Goal: Transaction & Acquisition: Purchase product/service

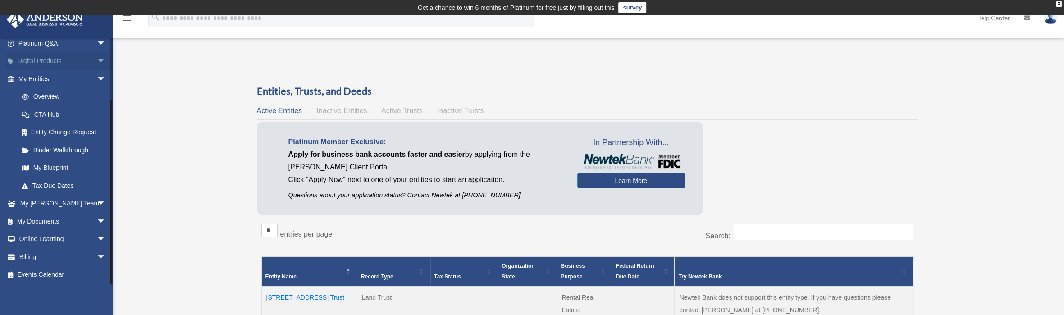
scroll to position [78, 0]
click at [41, 220] on link "My Documents arrow_drop_down" at bounding box center [62, 221] width 113 height 18
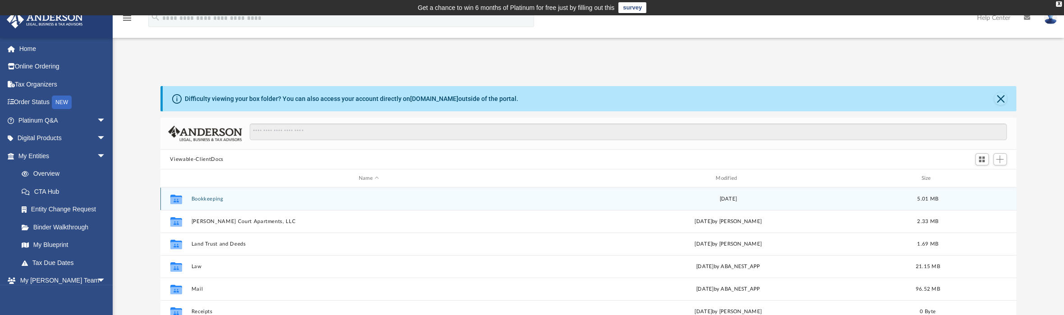
scroll to position [198, 849]
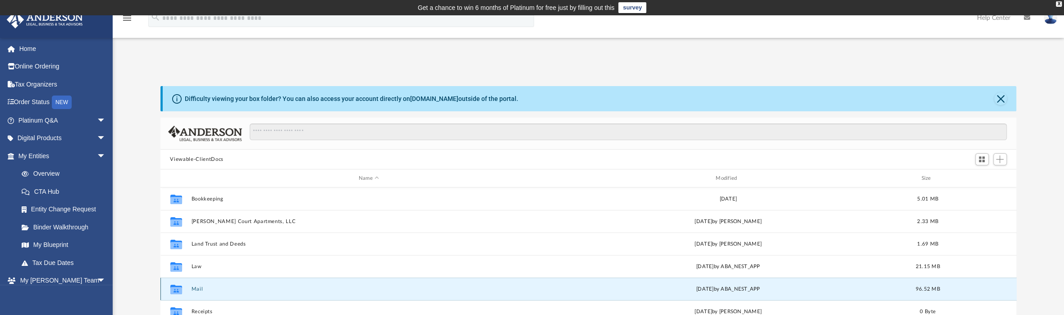
click at [192, 288] on button "Mail" at bounding box center [368, 289] width 355 height 6
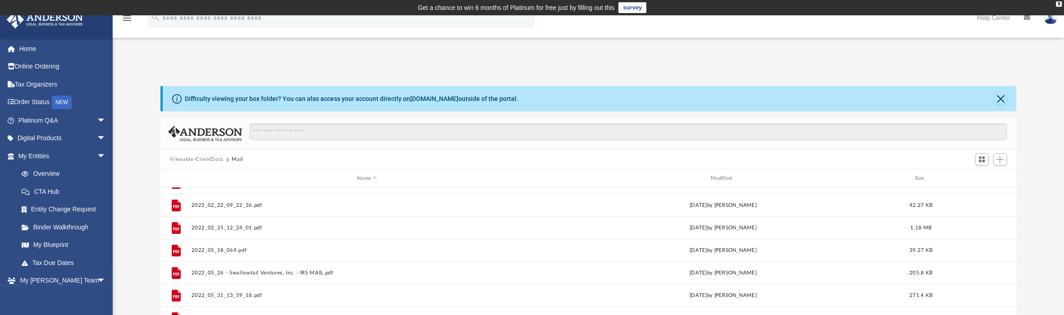
scroll to position [0, 0]
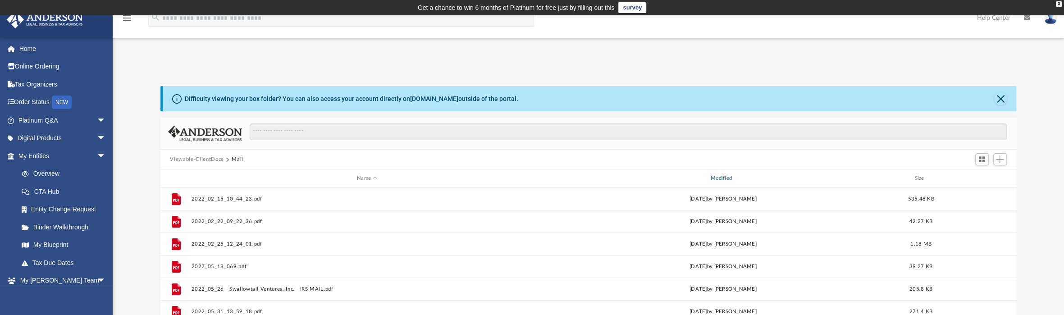
click at [723, 177] on div "Modified" at bounding box center [723, 178] width 352 height 8
click at [725, 179] on div "Modified" at bounding box center [723, 178] width 352 height 8
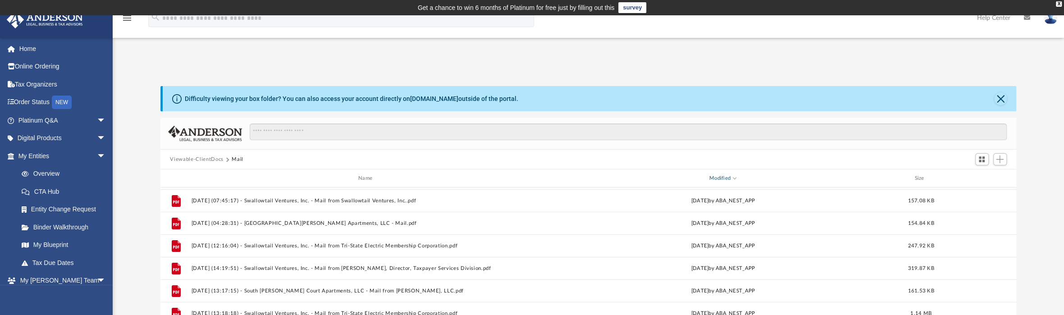
scroll to position [90, 0]
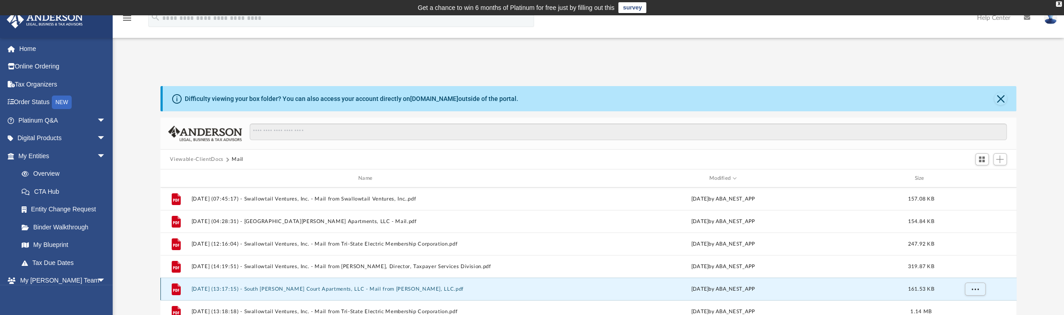
click at [376, 288] on button "2025.07.10 (13:17:15) - South Knox Court Apartments, LLC - Mail from Fay Servic…" at bounding box center [367, 289] width 352 height 6
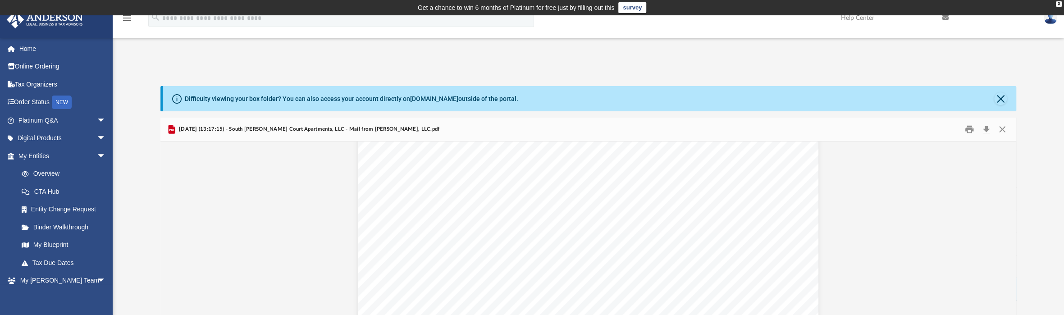
scroll to position [193, 0]
click at [170, 259] on button "Preview" at bounding box center [170, 257] width 20 height 25
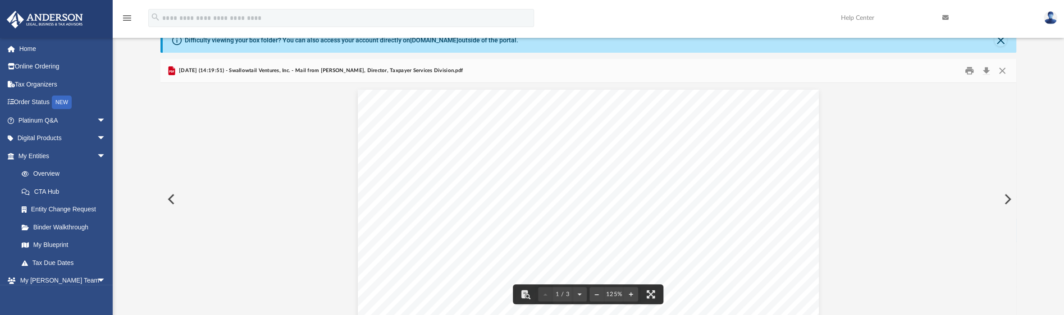
click at [1006, 200] on button "Preview" at bounding box center [1007, 199] width 20 height 25
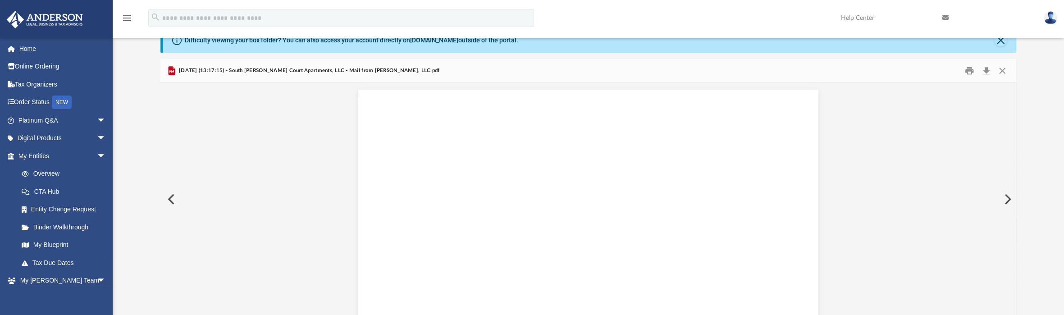
click at [1006, 200] on button "Preview" at bounding box center [1007, 199] width 20 height 25
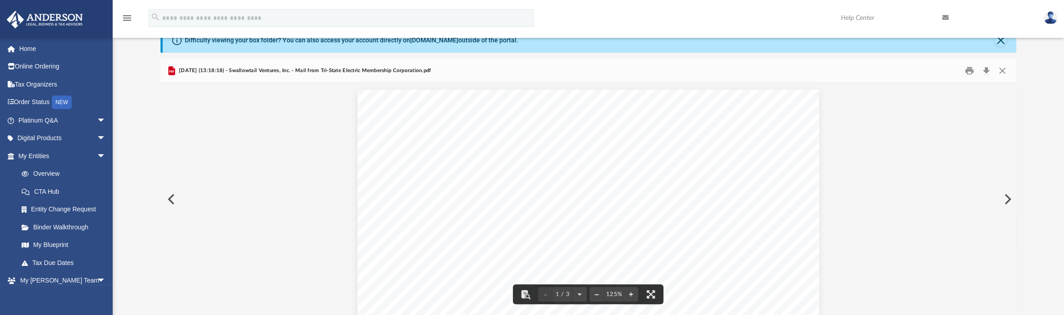
click at [169, 202] on button "Preview" at bounding box center [170, 199] width 20 height 25
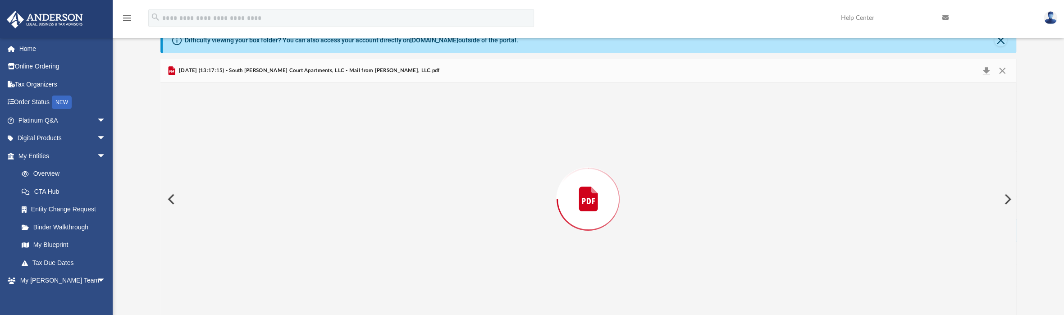
click at [169, 202] on button "Preview" at bounding box center [170, 199] width 20 height 25
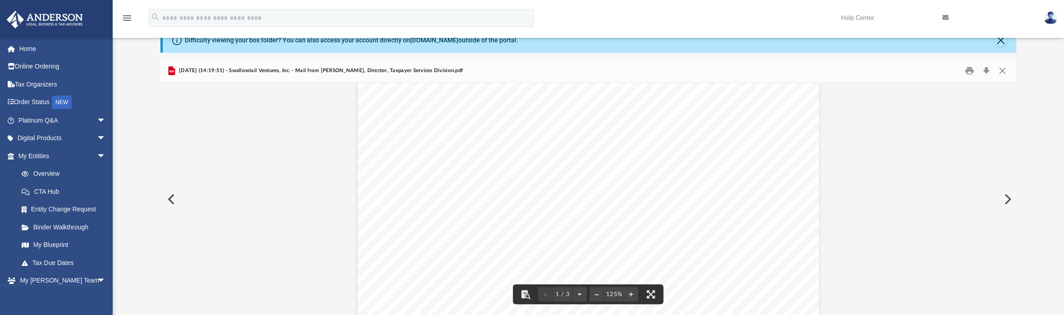
scroll to position [0, 0]
click at [171, 198] on button "Preview" at bounding box center [170, 199] width 20 height 25
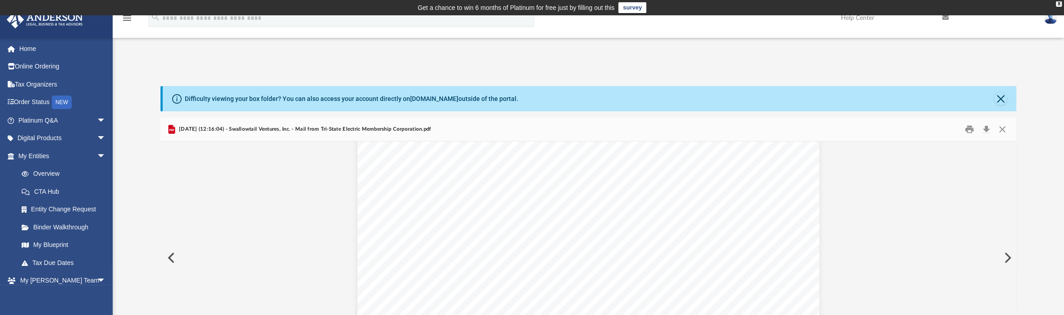
scroll to position [90, 0]
click at [169, 256] on button "Preview" at bounding box center [170, 257] width 20 height 25
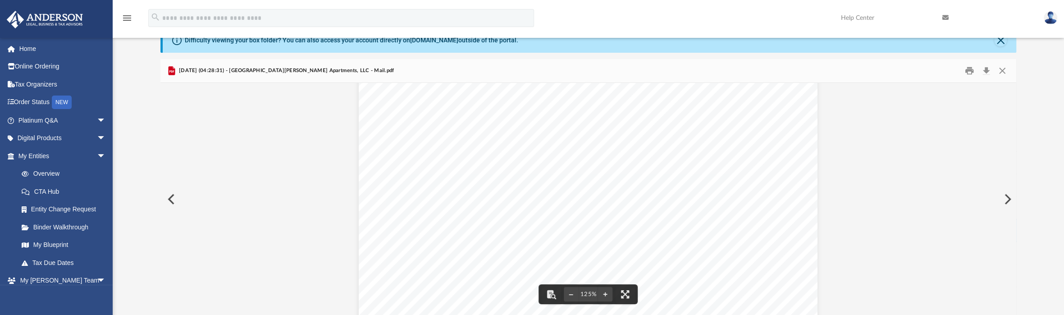
scroll to position [372, 0]
click at [172, 199] on button "Preview" at bounding box center [170, 199] width 20 height 25
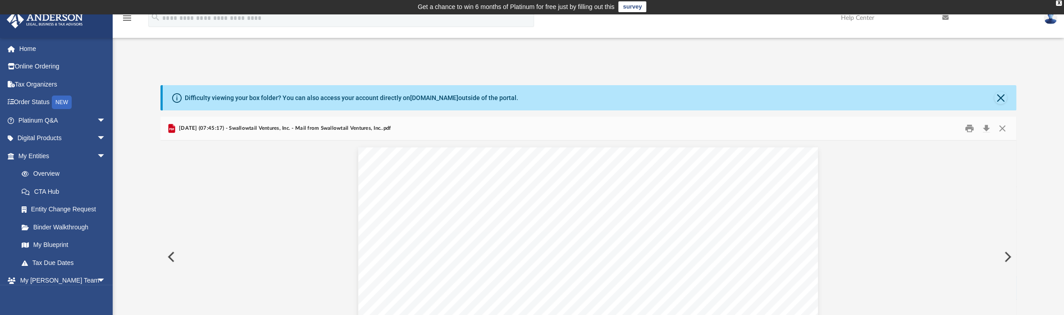
scroll to position [0, 0]
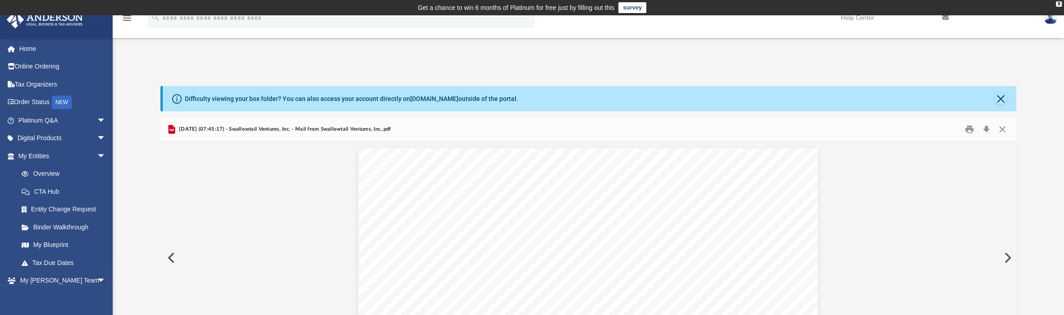
click at [172, 260] on button "Preview" at bounding box center [170, 257] width 20 height 25
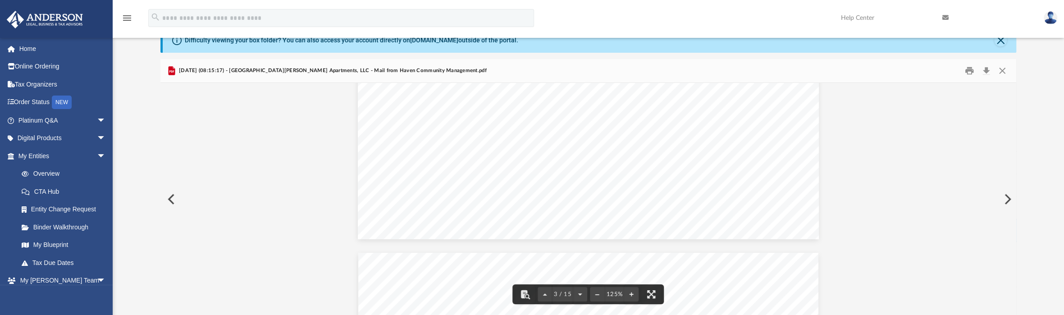
scroll to position [1713, 0]
click at [172, 201] on button "Preview" at bounding box center [170, 199] width 20 height 25
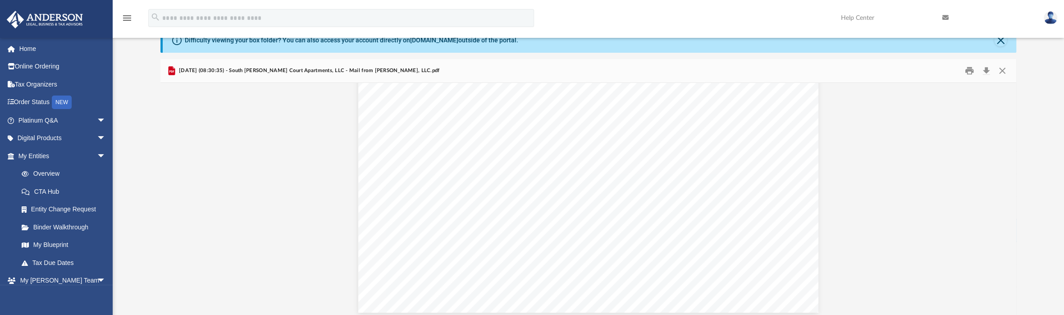
scroll to position [372, 0]
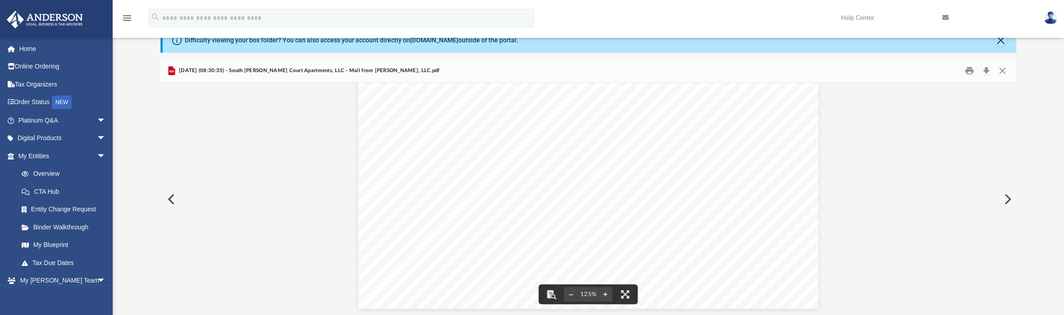
click at [172, 202] on button "Preview" at bounding box center [170, 199] width 20 height 25
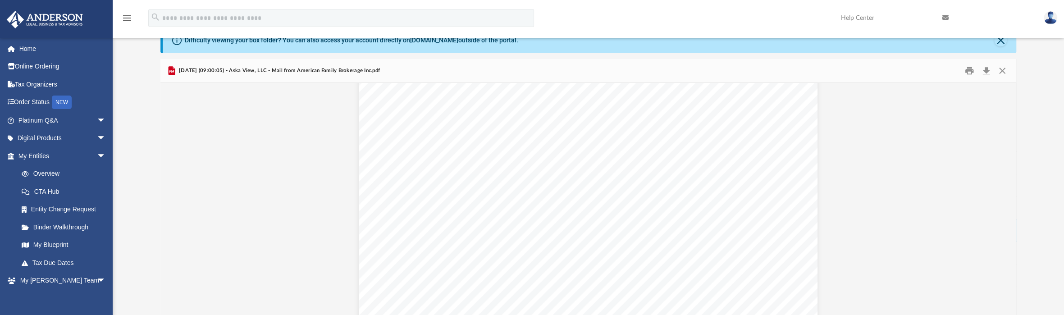
scroll to position [631, 0]
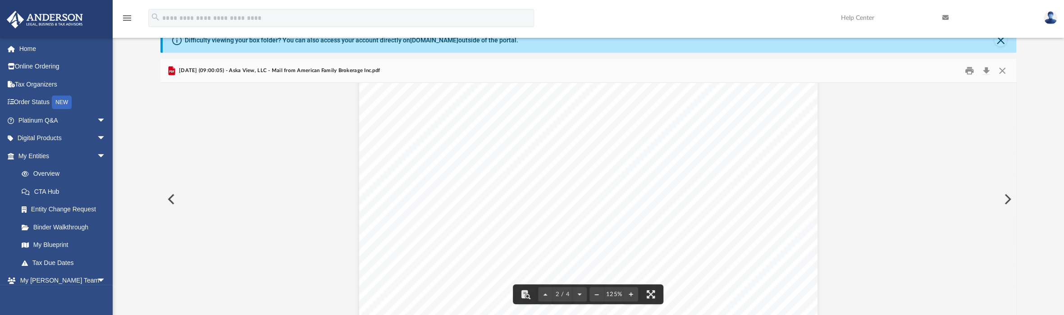
click at [171, 198] on button "Preview" at bounding box center [170, 199] width 20 height 25
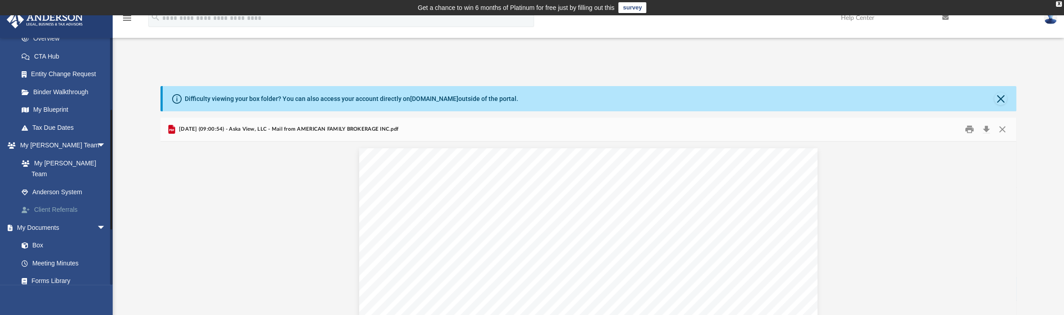
scroll to position [256, 0]
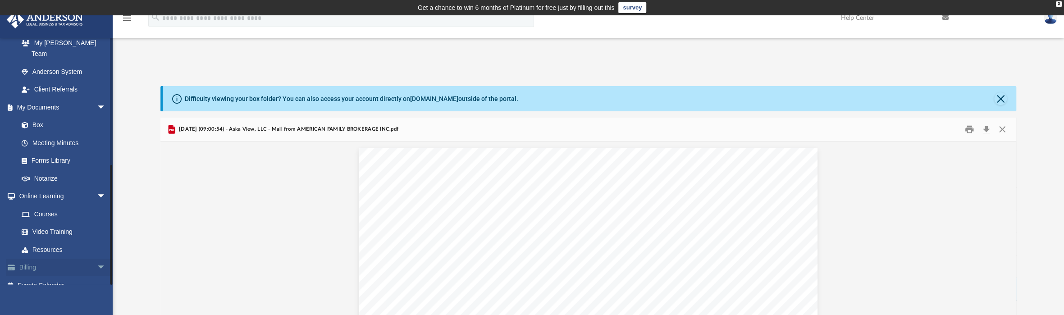
click at [32, 259] on link "Billing arrow_drop_down" at bounding box center [62, 268] width 113 height 18
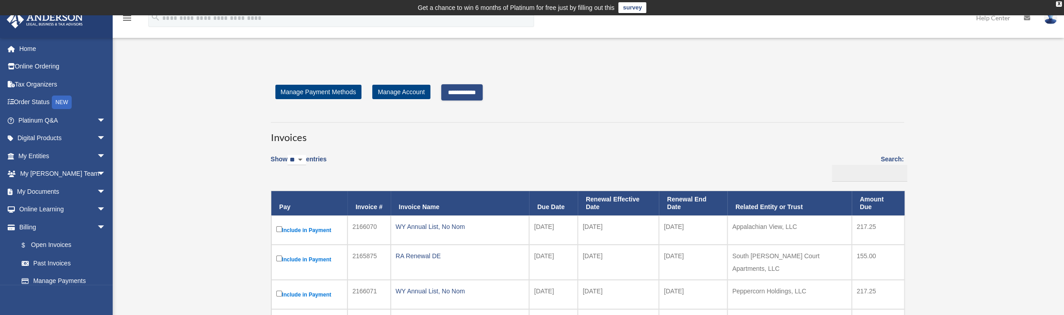
click at [460, 94] on input "**********" at bounding box center [461, 92] width 41 height 16
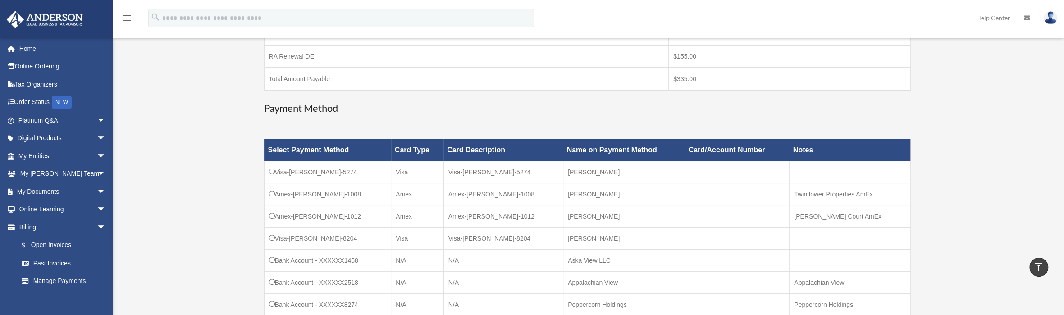
scroll to position [270, 0]
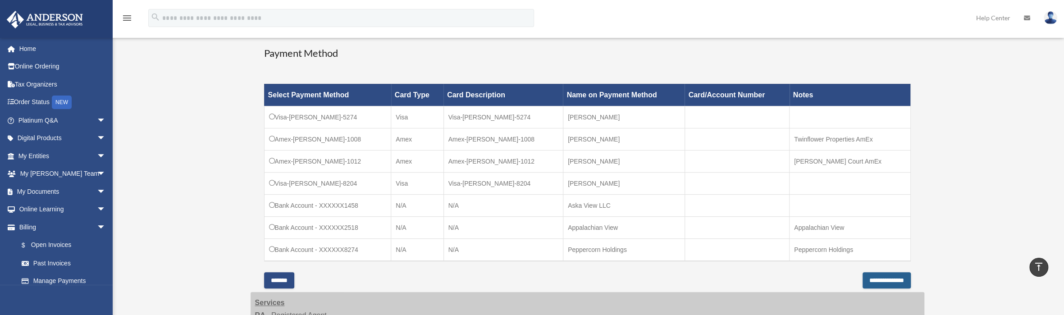
click at [882, 280] on input "**********" at bounding box center [887, 280] width 48 height 16
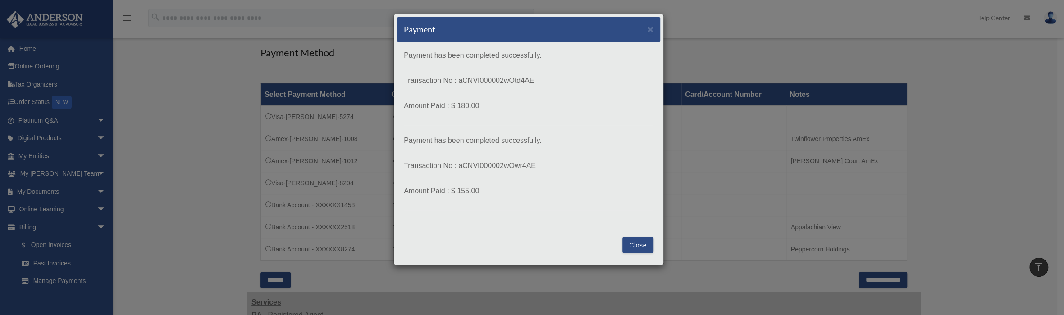
click at [518, 226] on div "Payment has been completed successfully. Transaction No : aCNVI000002wOtd4AE Am…" at bounding box center [528, 135] width 263 height 187
click at [639, 246] on button "Close" at bounding box center [637, 245] width 31 height 16
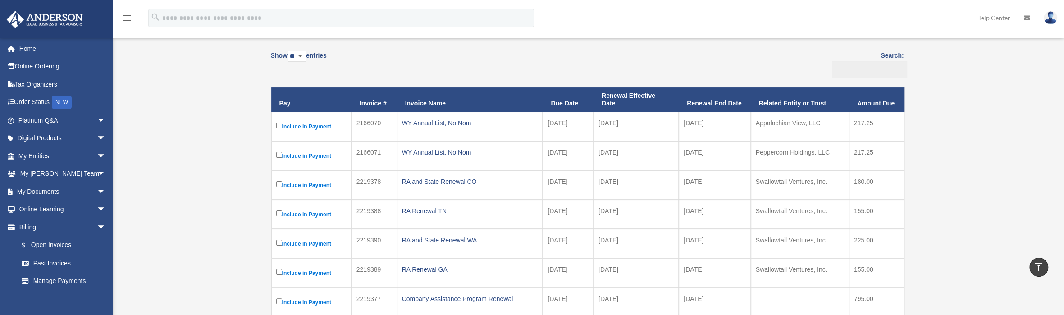
scroll to position [60, 0]
